Goal: Information Seeking & Learning: Stay updated

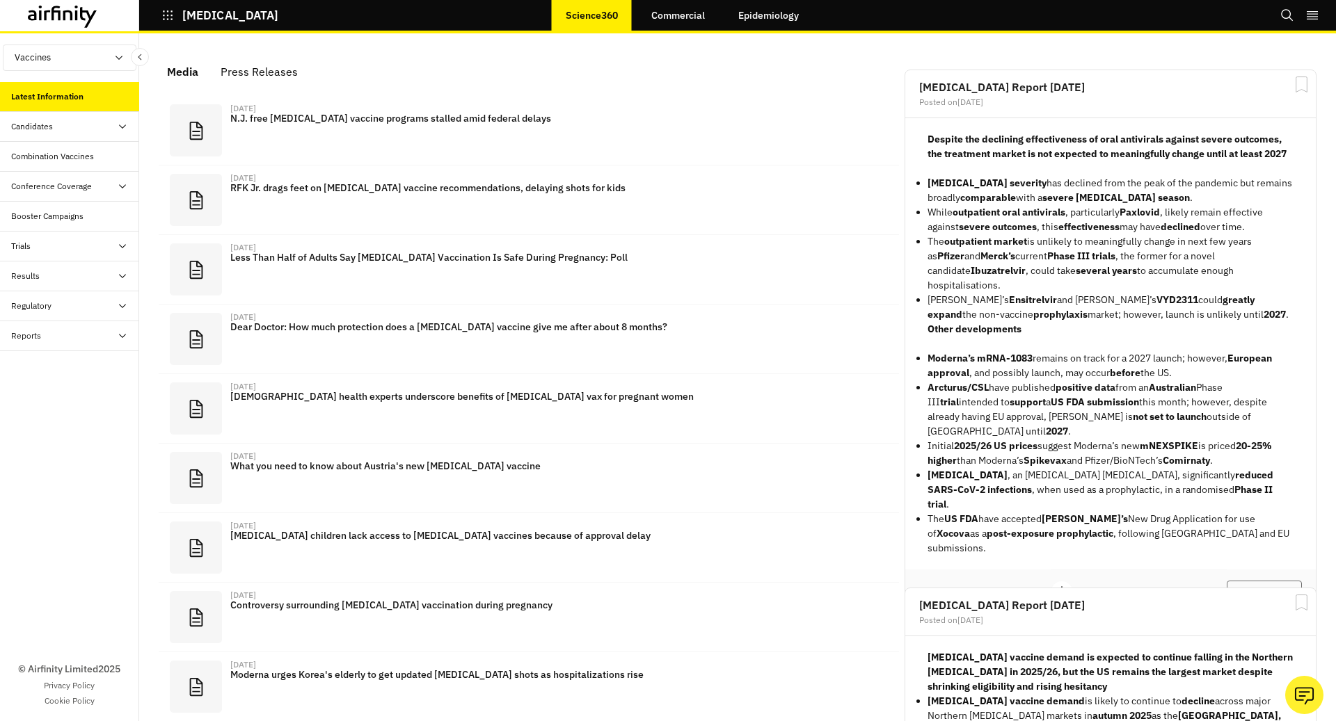
scroll to position [835, 417]
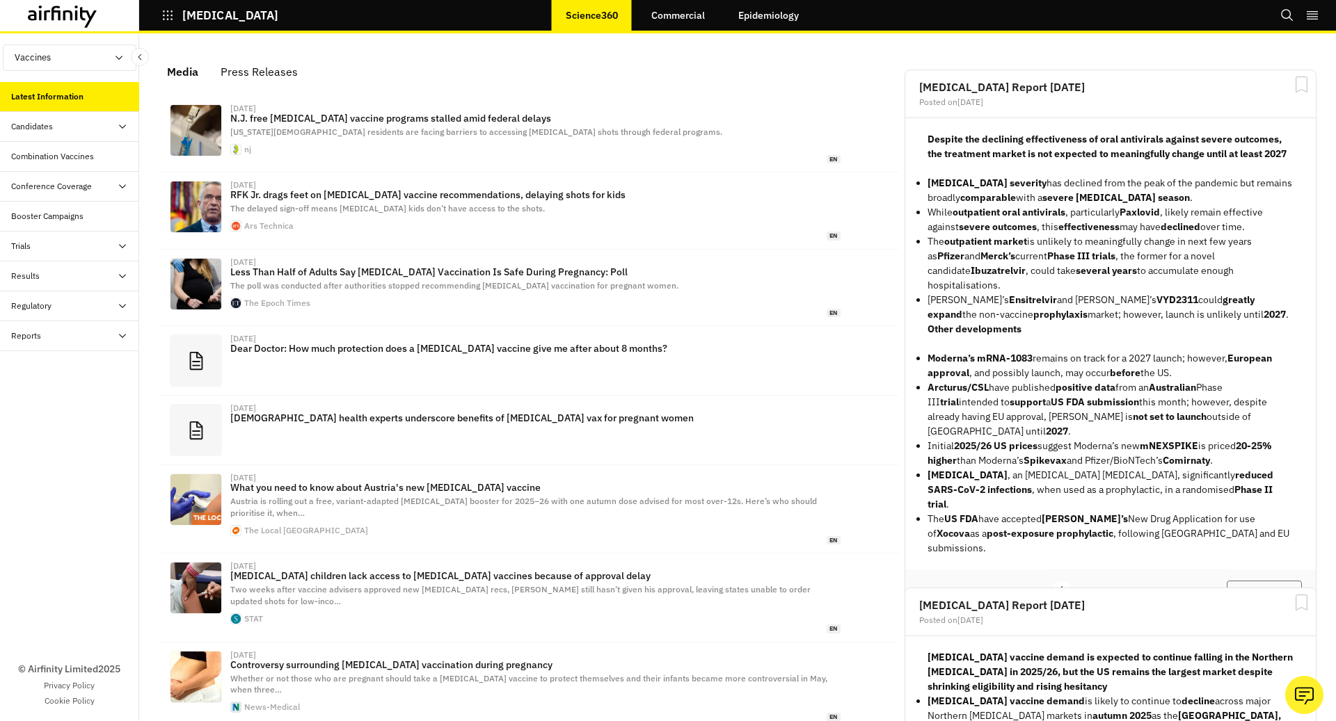
click at [171, 26] on button "COVID-19" at bounding box center [219, 15] width 117 height 24
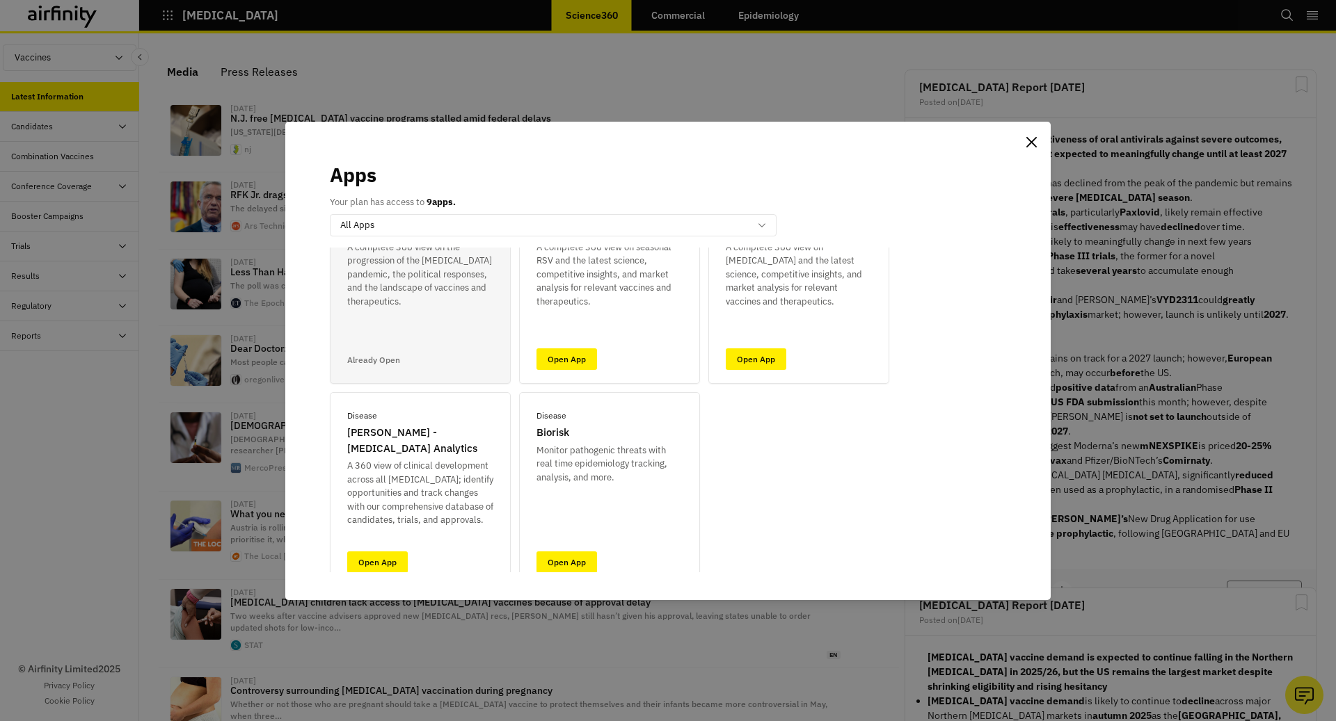
scroll to position [142, 0]
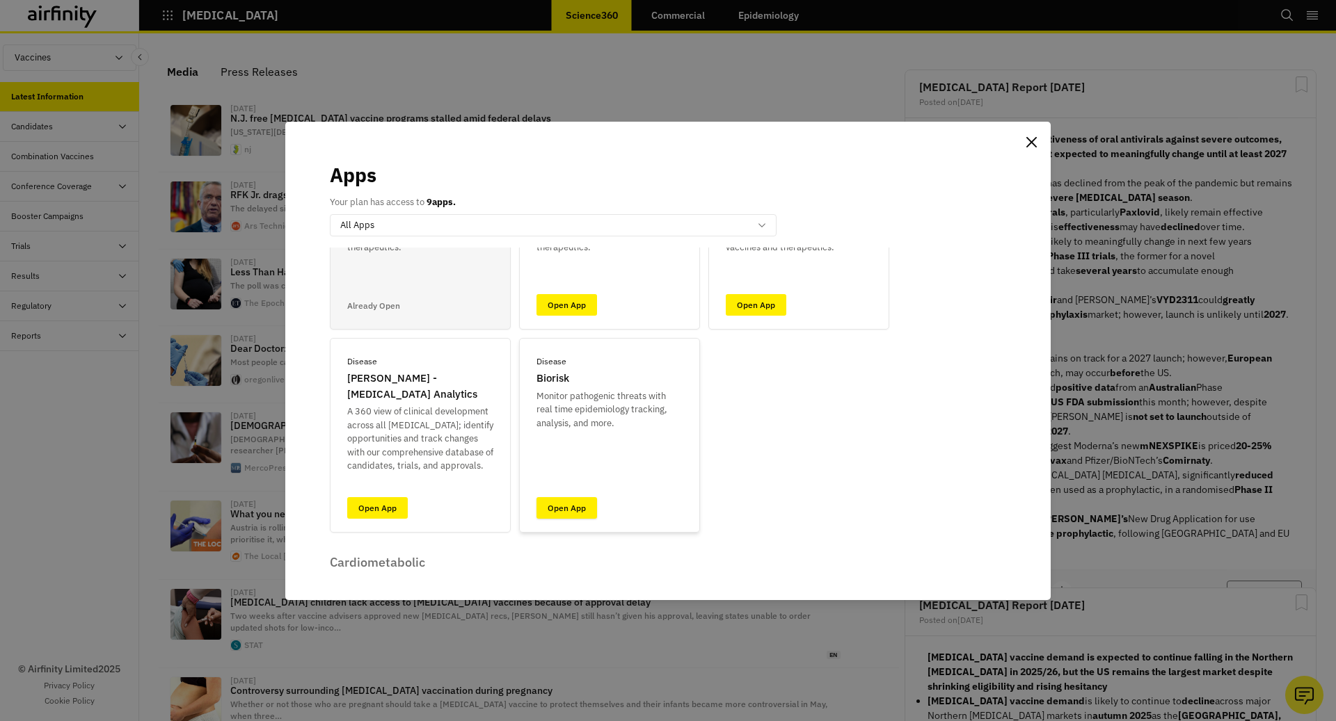
click at [552, 511] on link "Open App" at bounding box center [566, 508] width 61 height 22
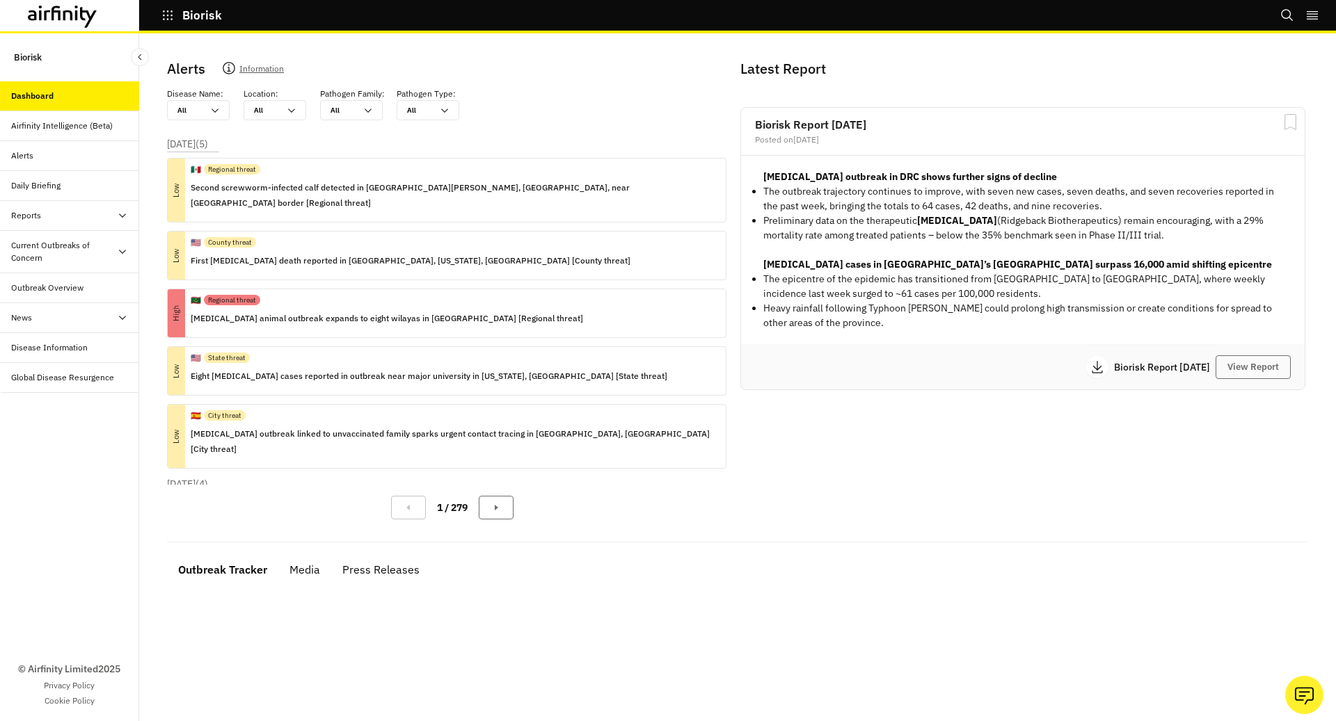
click at [104, 241] on div "Current Outbreaks of Concern" at bounding box center [64, 251] width 106 height 25
click at [89, 313] on div "Mpox" at bounding box center [80, 318] width 117 height 13
